Goal: Find specific page/section: Find specific page/section

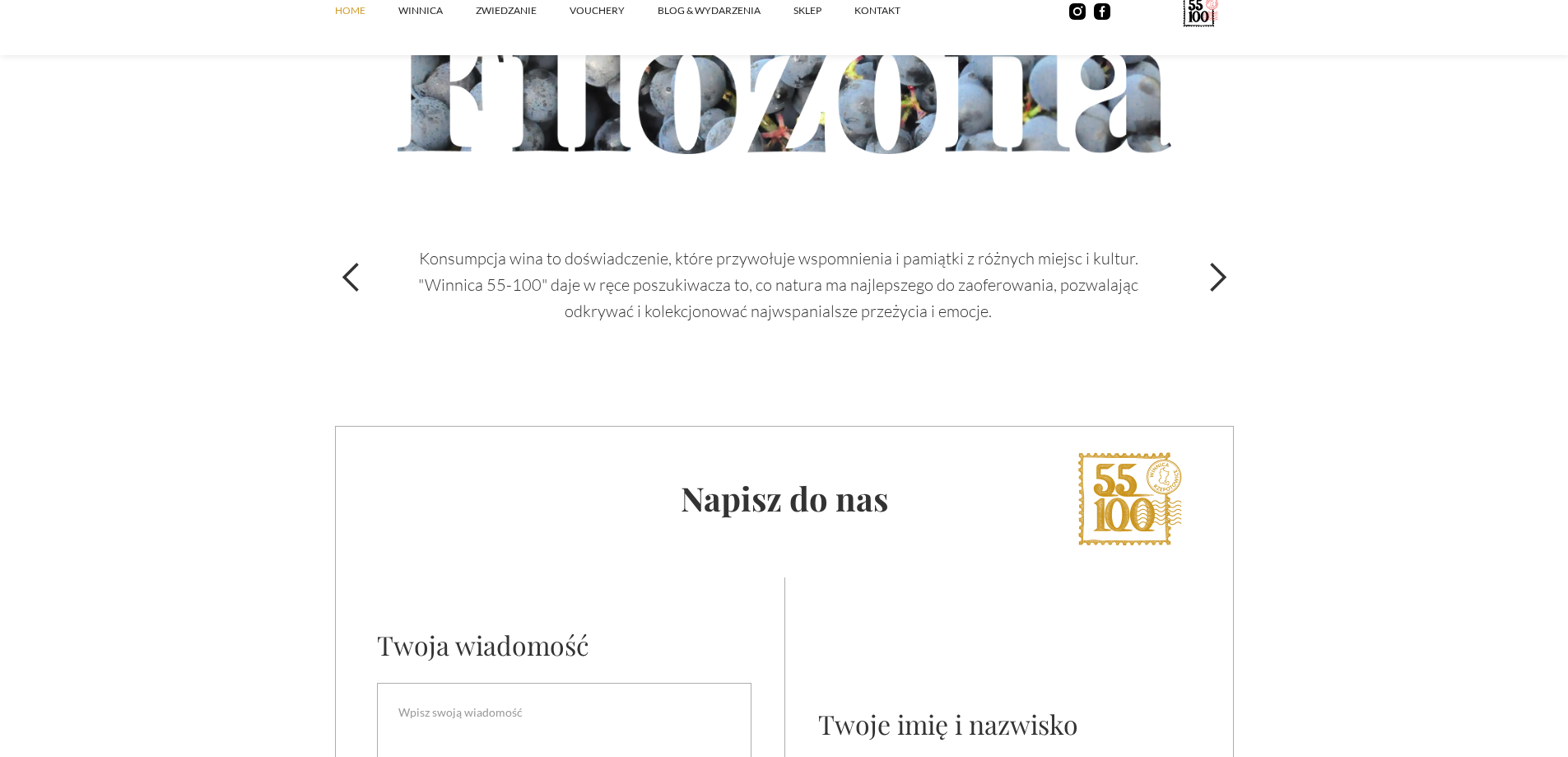
scroll to position [5764, 0]
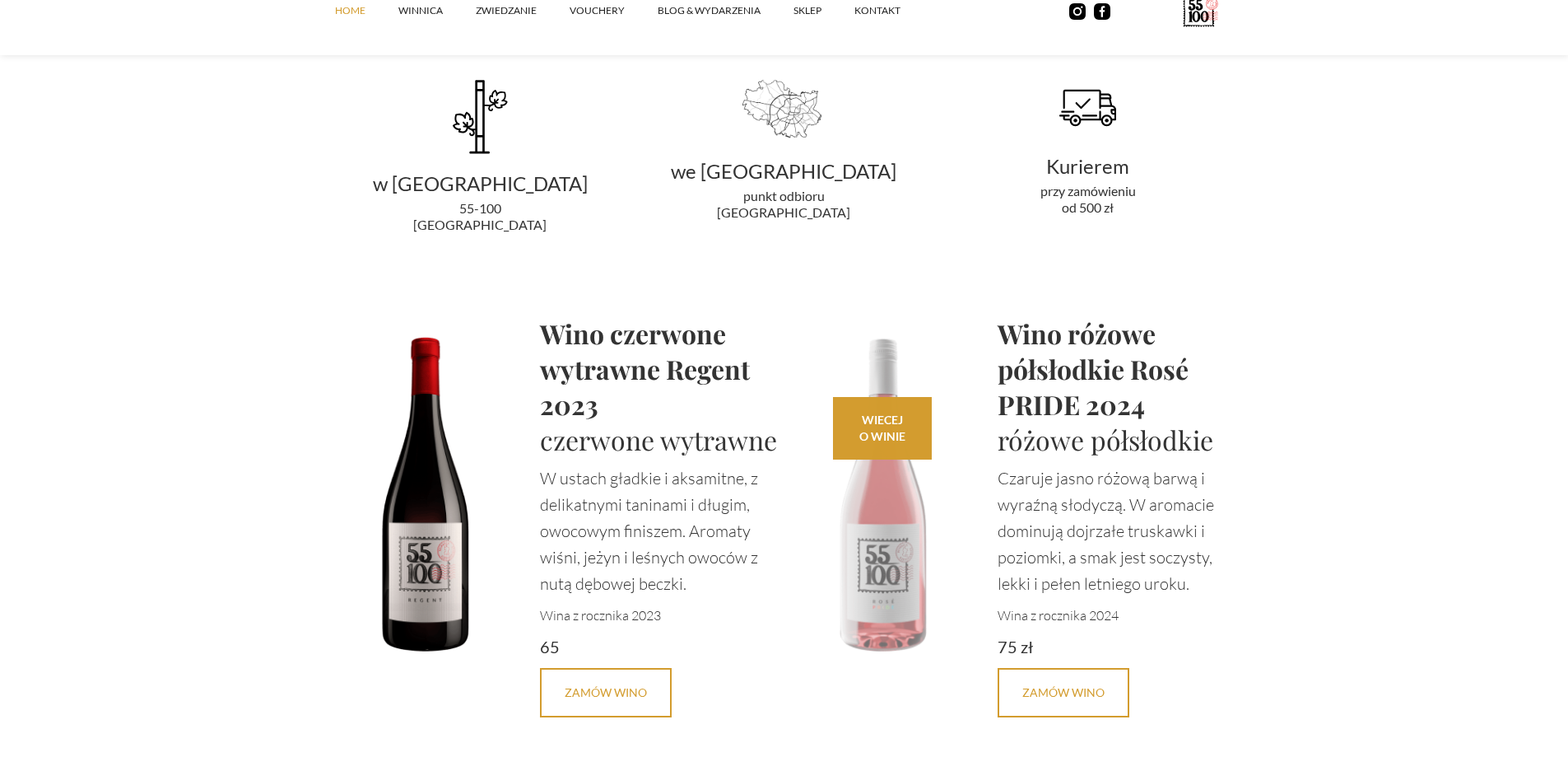
scroll to position [3293, 0]
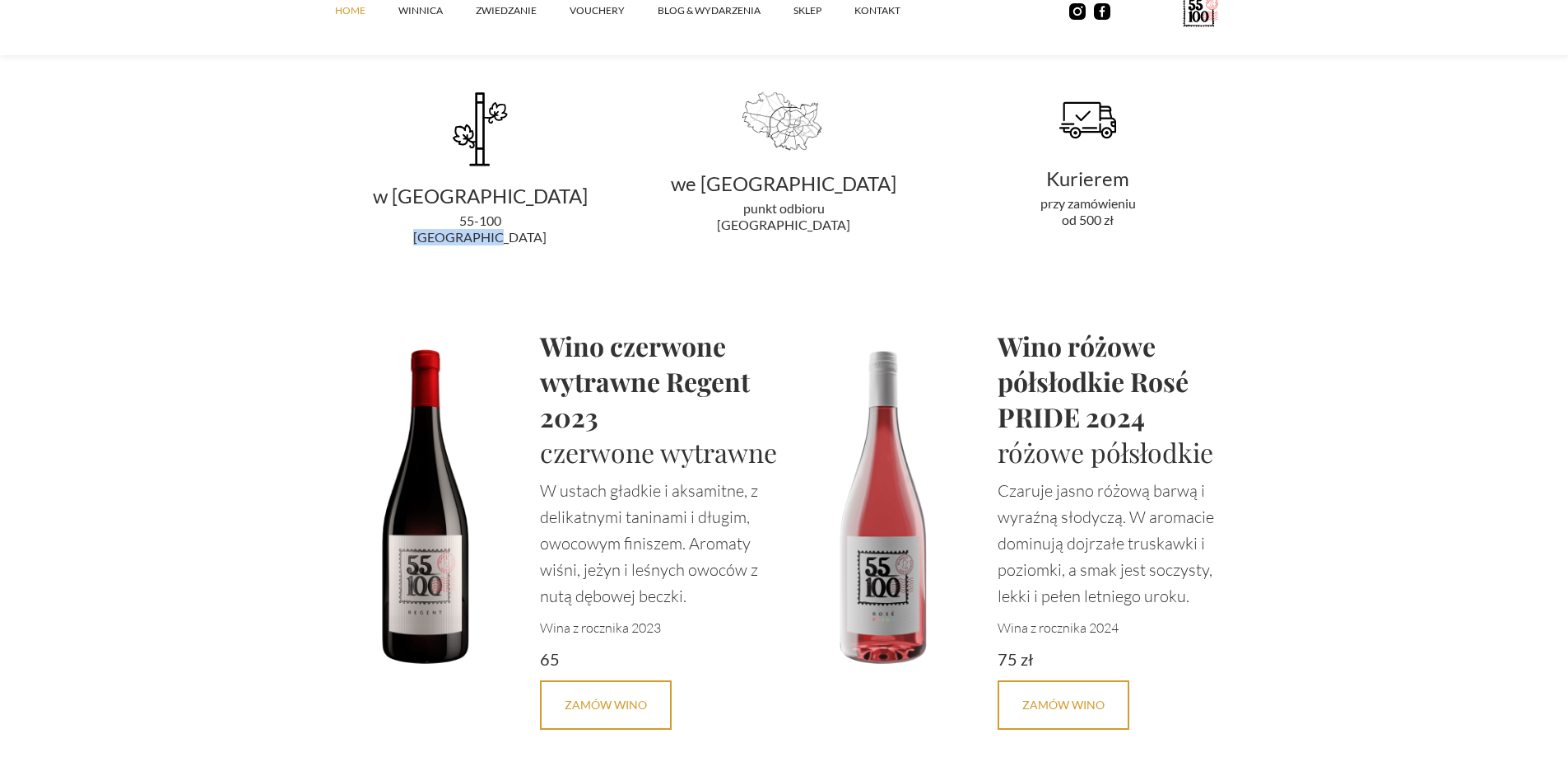
drag, startPoint x: 444, startPoint y: 238, endPoint x: 526, endPoint y: 238, distance: 82.0
click at [526, 238] on div "55-100 [GEOGRAPHIC_DATA]" at bounding box center [480, 229] width 291 height 33
copy div "[GEOGRAPHIC_DATA]"
